Goal: Complete application form

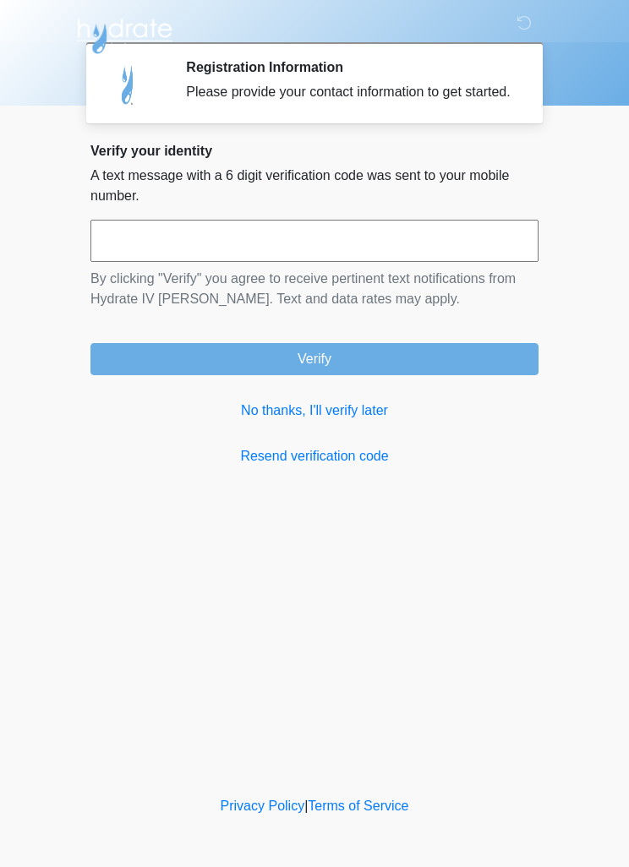
click at [339, 421] on link "No thanks, I'll verify later" at bounding box center [314, 411] width 448 height 20
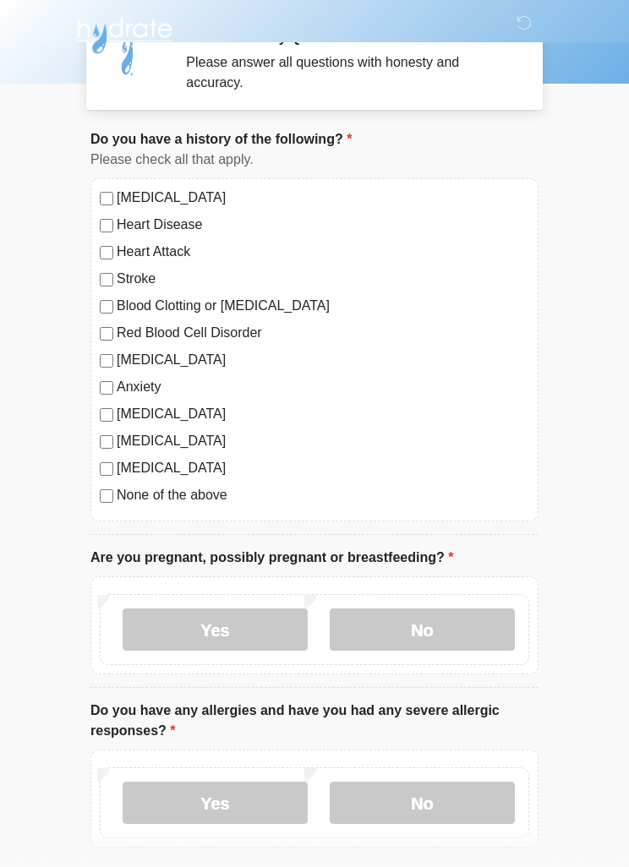
scroll to position [18, 0]
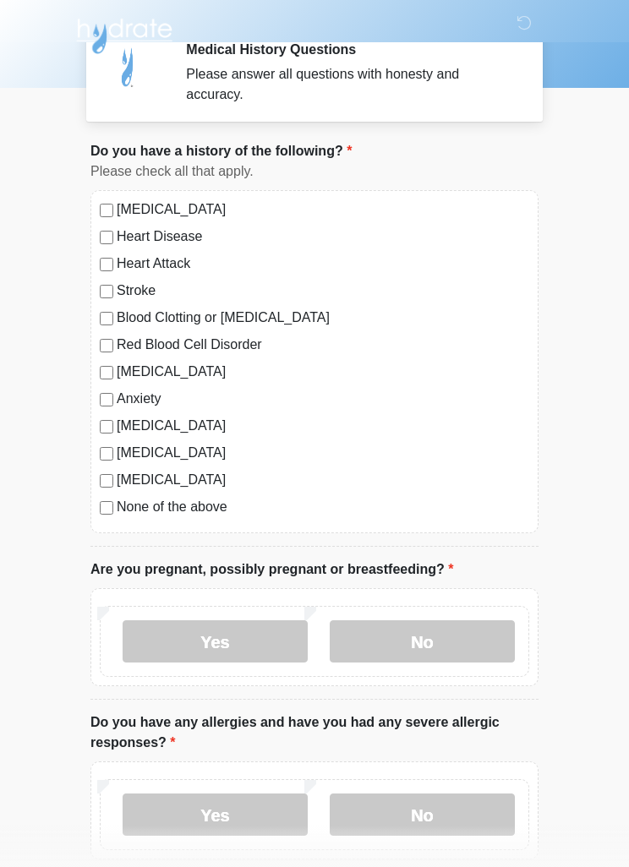
click at [200, 511] on label "None of the above" at bounding box center [323, 507] width 412 height 20
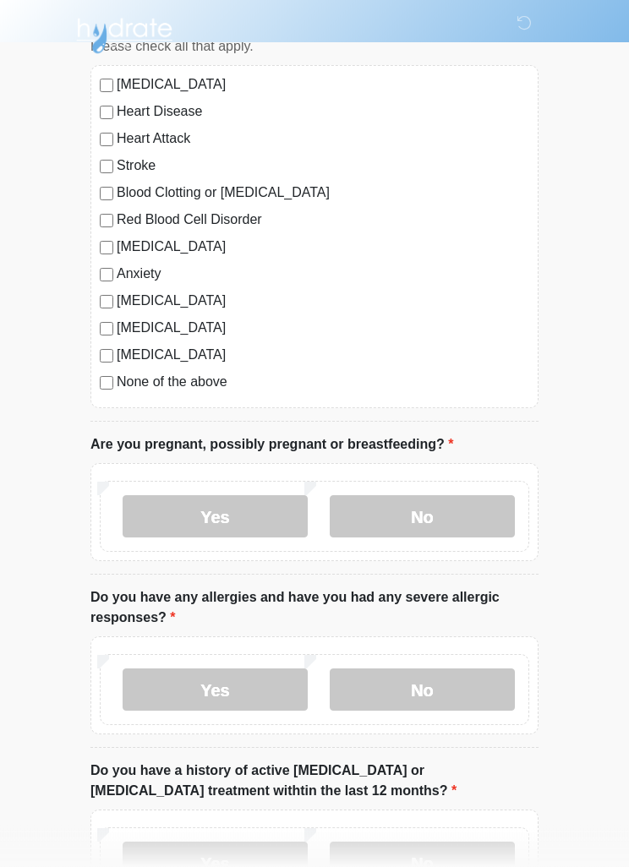
click at [451, 521] on label "No" at bounding box center [422, 517] width 185 height 42
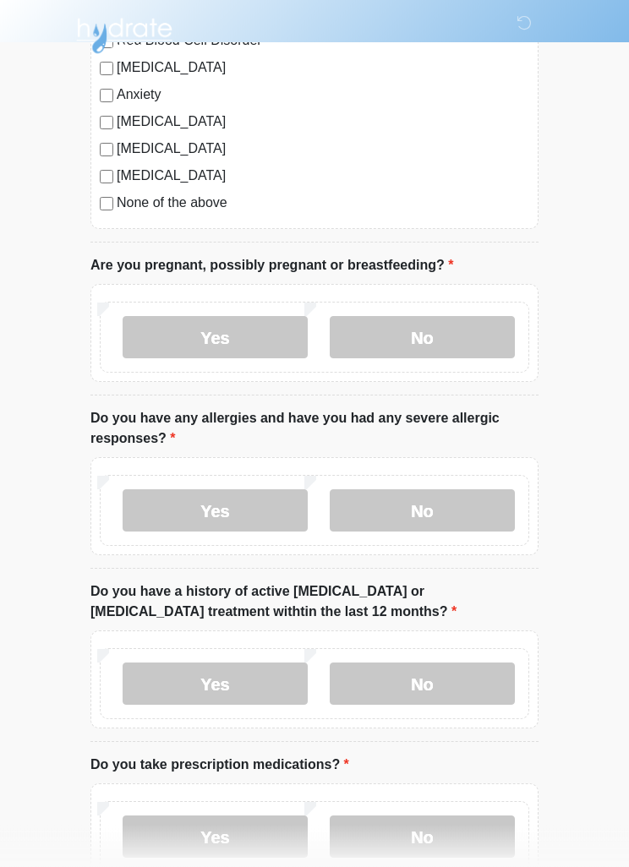
scroll to position [322, 0]
click at [437, 516] on label "No" at bounding box center [422, 510] width 185 height 42
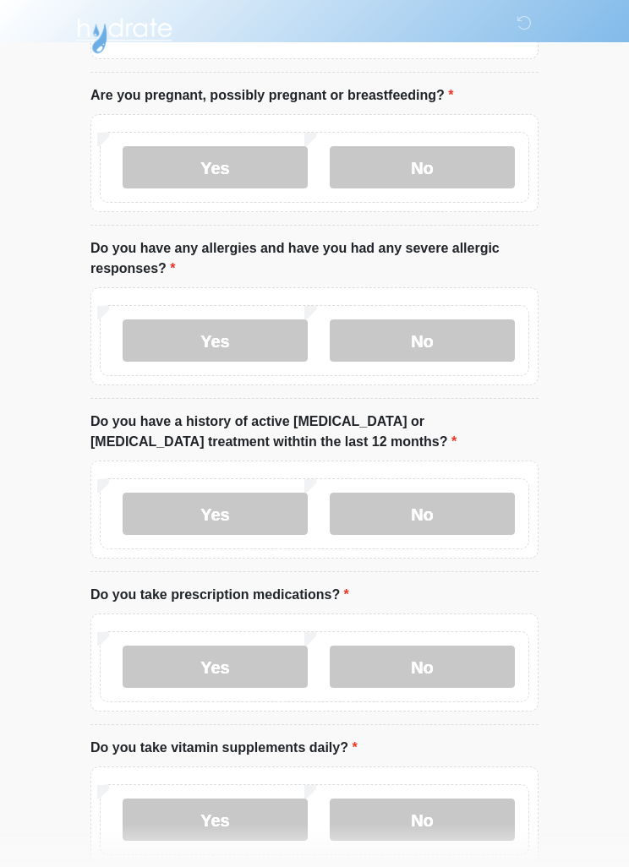
scroll to position [494, 0]
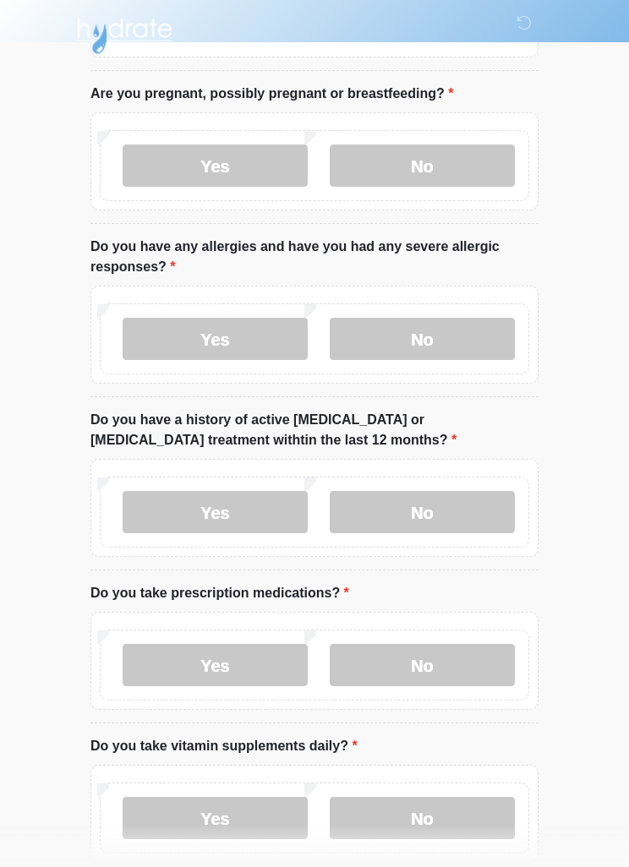
click at [469, 511] on label "No" at bounding box center [422, 512] width 185 height 42
click at [459, 669] on label "No" at bounding box center [422, 665] width 185 height 42
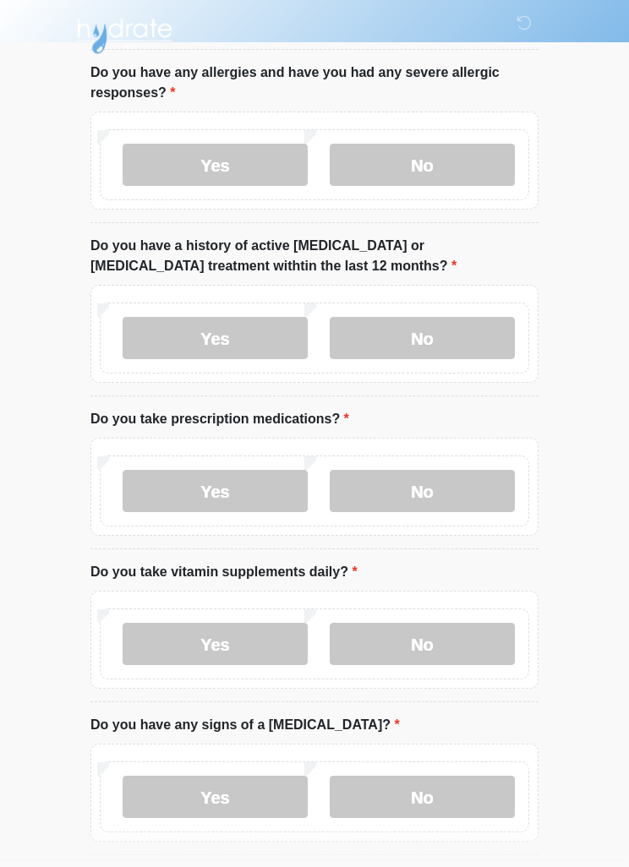
click at [459, 647] on label "No" at bounding box center [422, 644] width 185 height 42
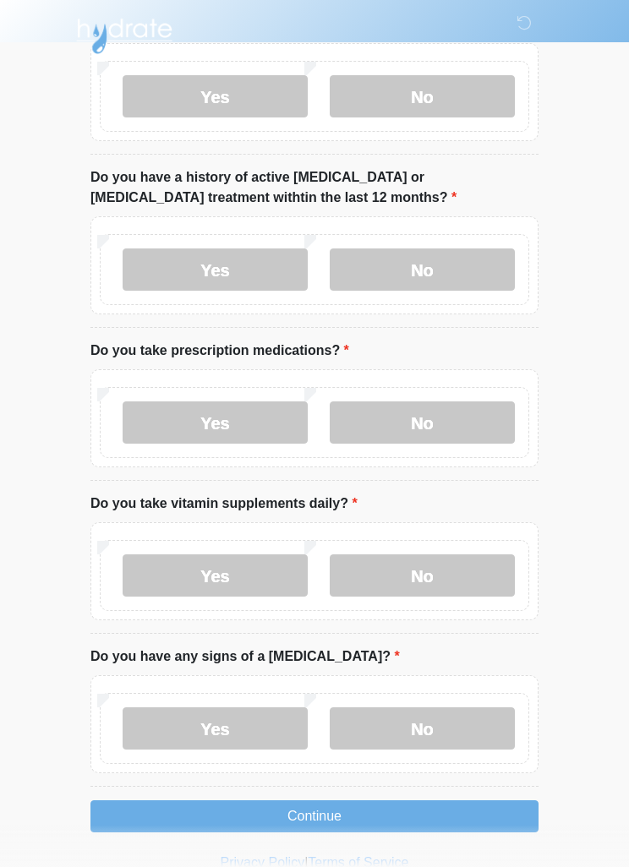
click at [461, 728] on label "No" at bounding box center [422, 728] width 185 height 42
click at [422, 810] on button "Continue" at bounding box center [314, 816] width 448 height 32
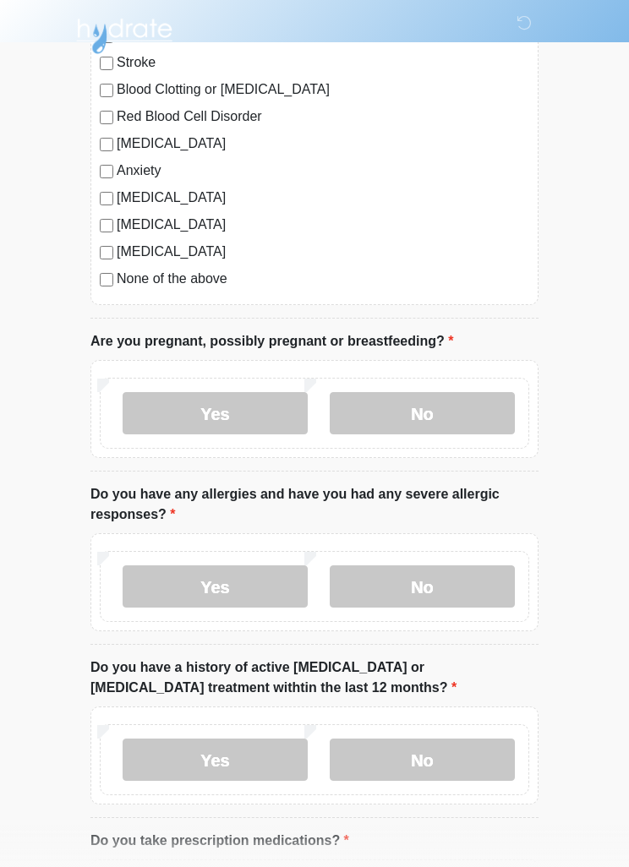
scroll to position [0, 0]
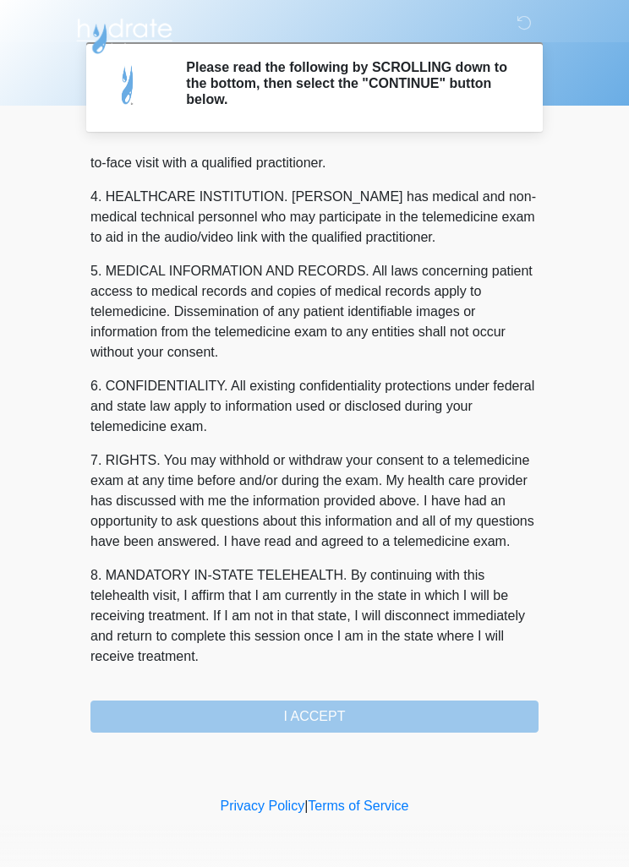
click at [418, 726] on div "1. PURPOSE. The purpose of this form is to obtain your consent for a telemedici…" at bounding box center [314, 442] width 448 height 582
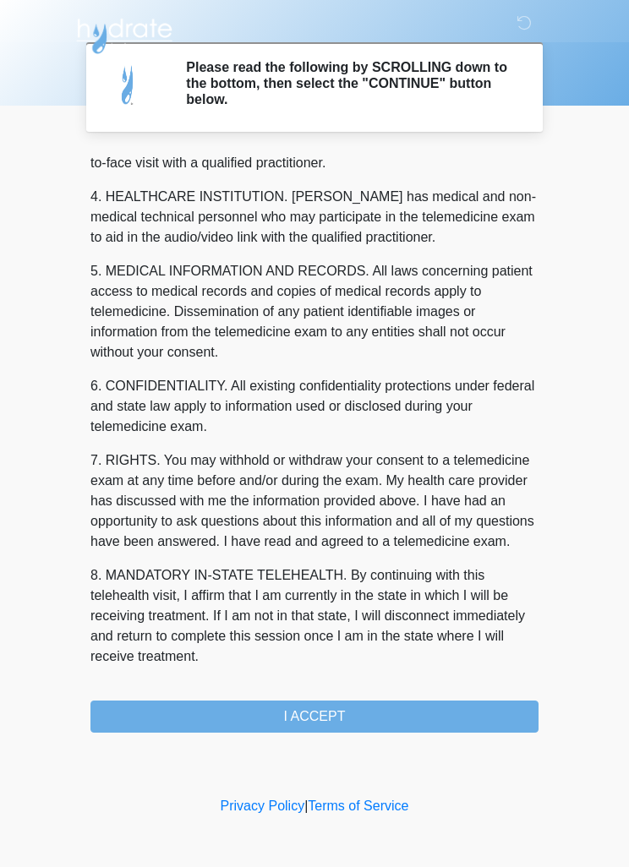
click at [407, 718] on button "I ACCEPT" at bounding box center [314, 717] width 448 height 32
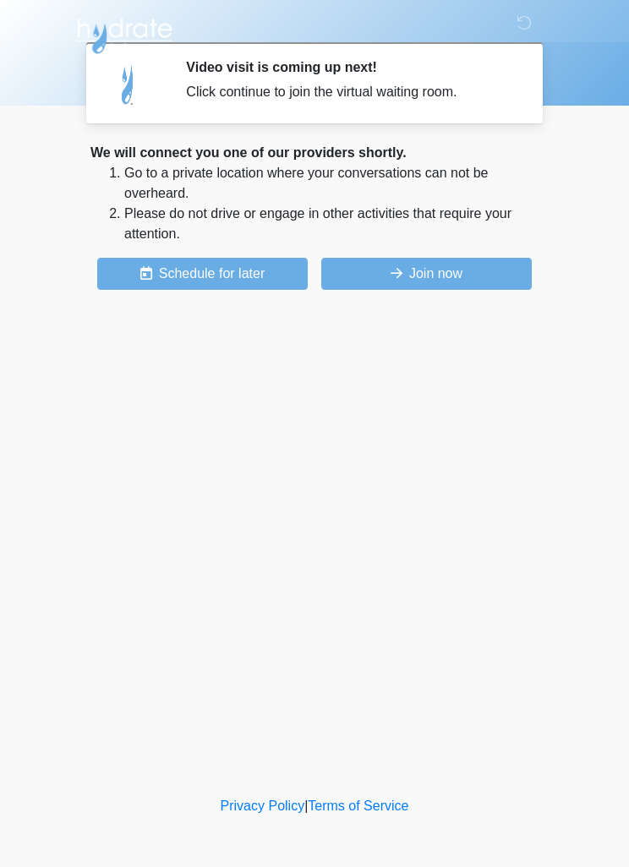
click at [489, 276] on button "Join now" at bounding box center [426, 274] width 210 height 32
